Goal: Navigation & Orientation: Find specific page/section

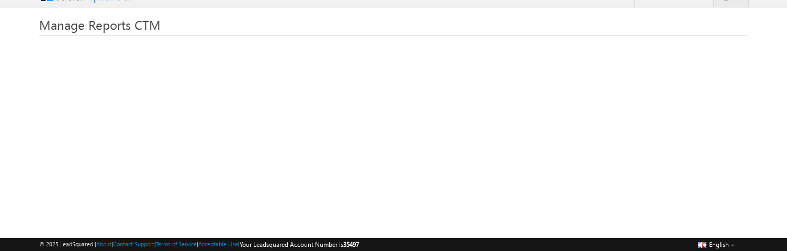
scroll to position [16, 0]
